Goal: Check status: Check status

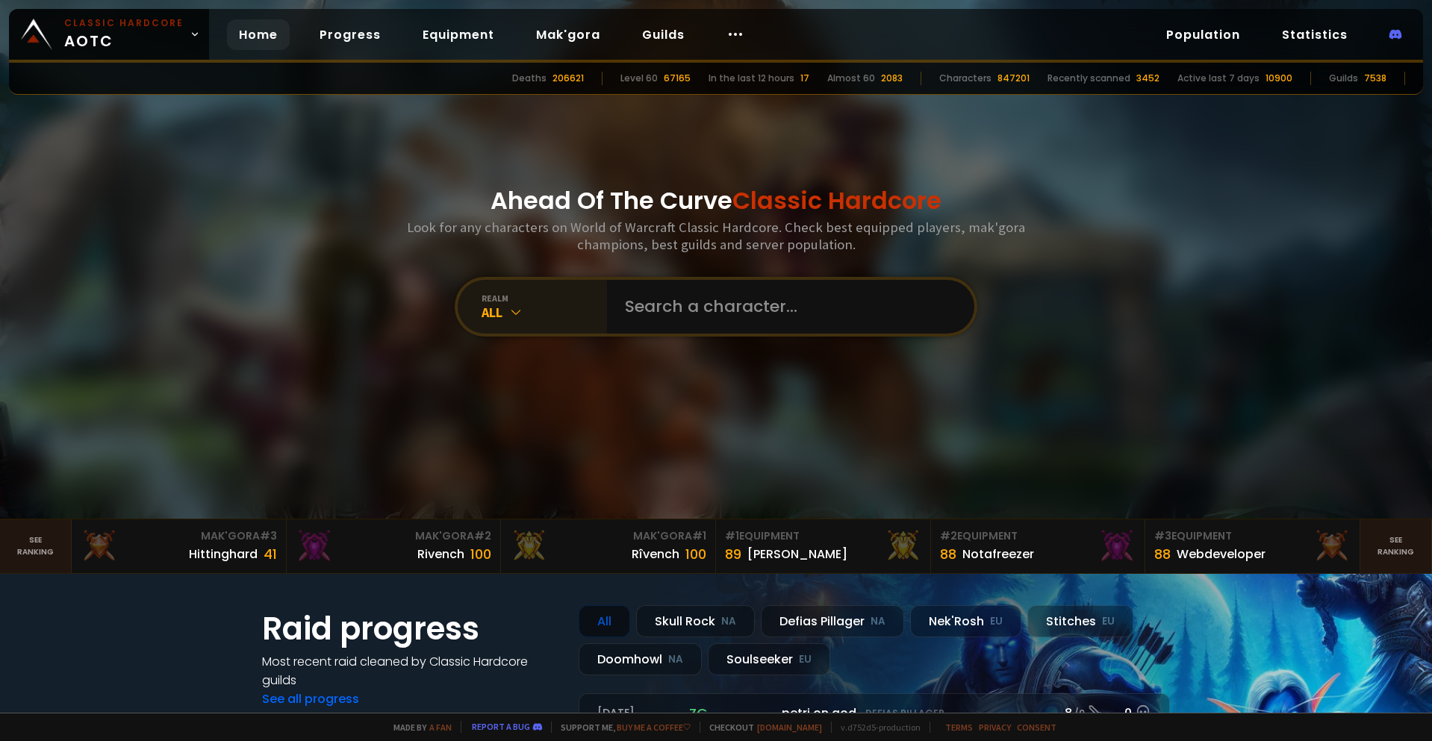
click at [508, 305] on icon at bounding box center [515, 312] width 15 height 15
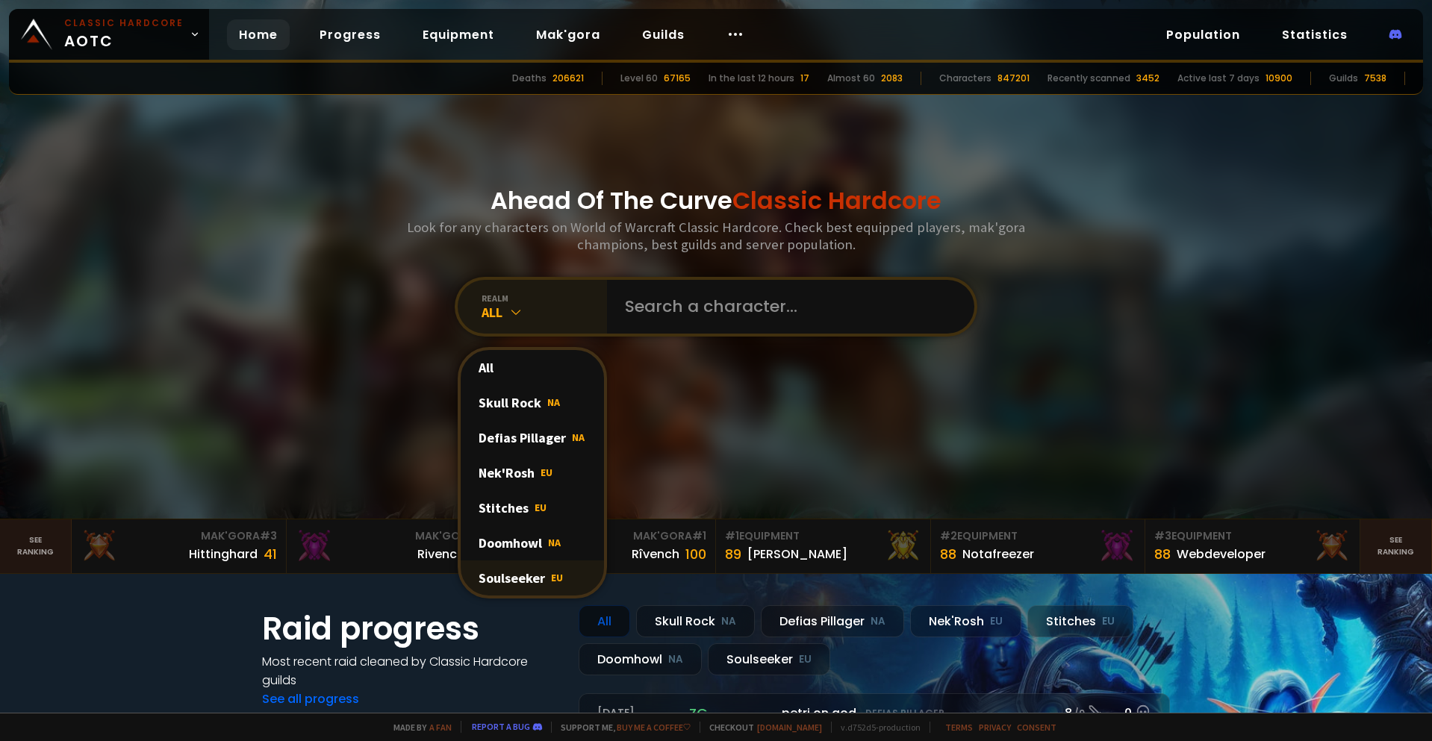
click at [535, 583] on div "Soulseeker EU" at bounding box center [532, 578] width 143 height 35
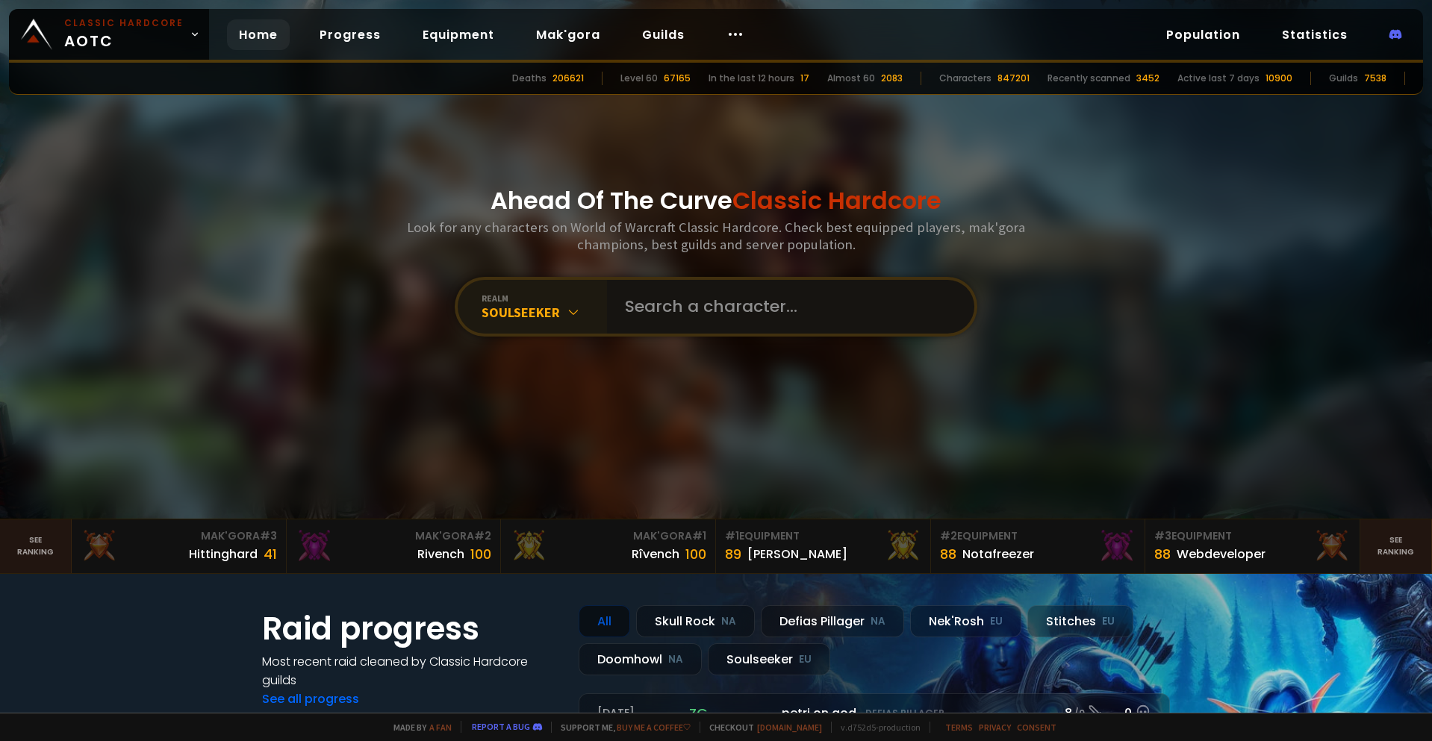
click at [761, 308] on input "text" at bounding box center [786, 307] width 340 height 54
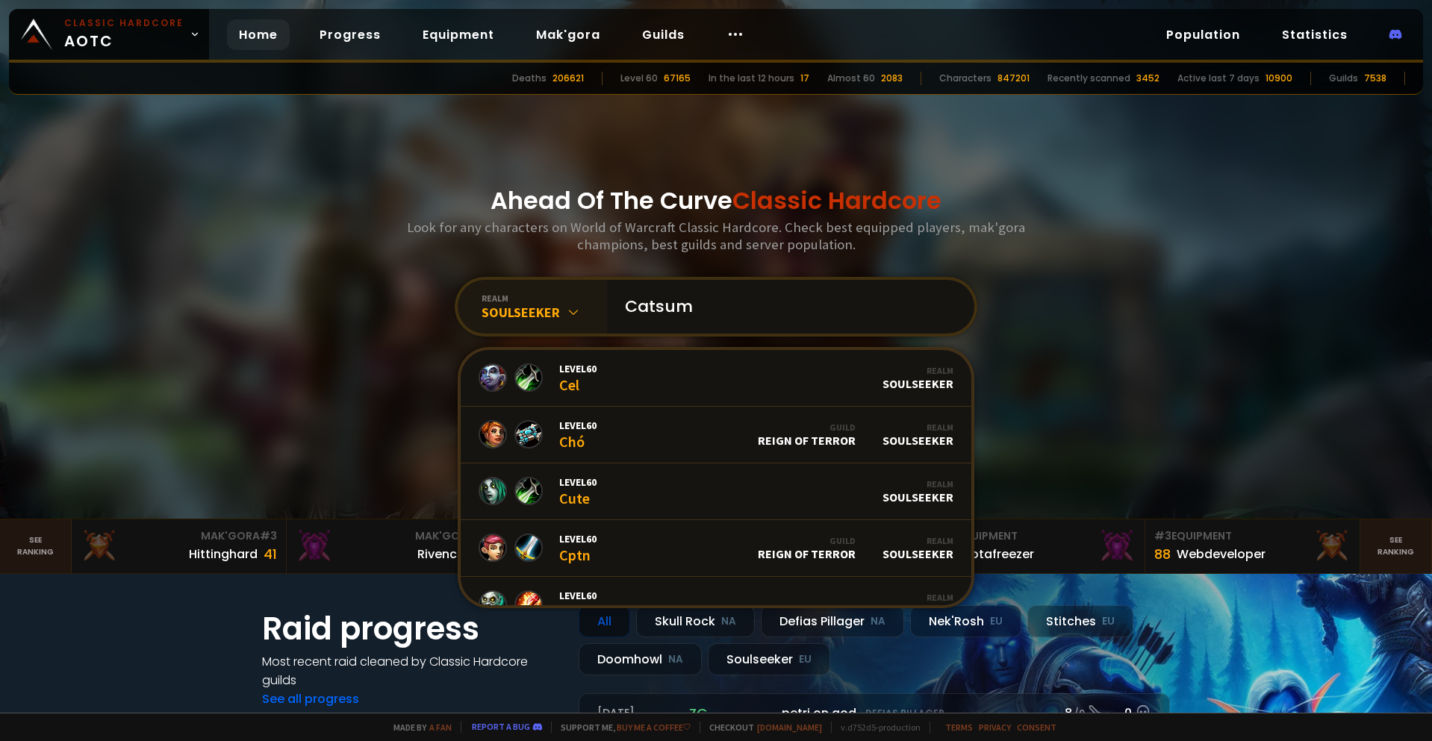
type input "Catsuma"
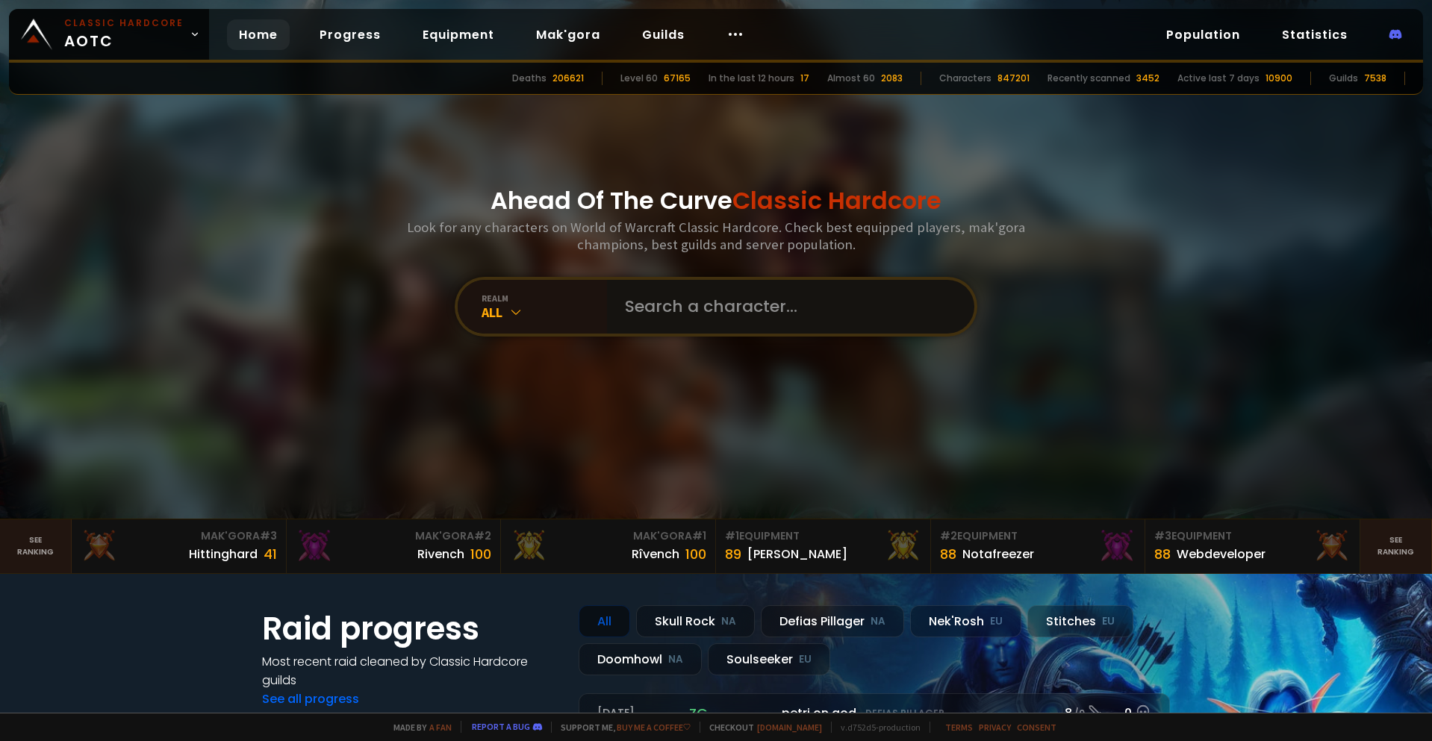
click at [740, 302] on input "text" at bounding box center [786, 307] width 340 height 54
